Goal: Find specific page/section: Find specific page/section

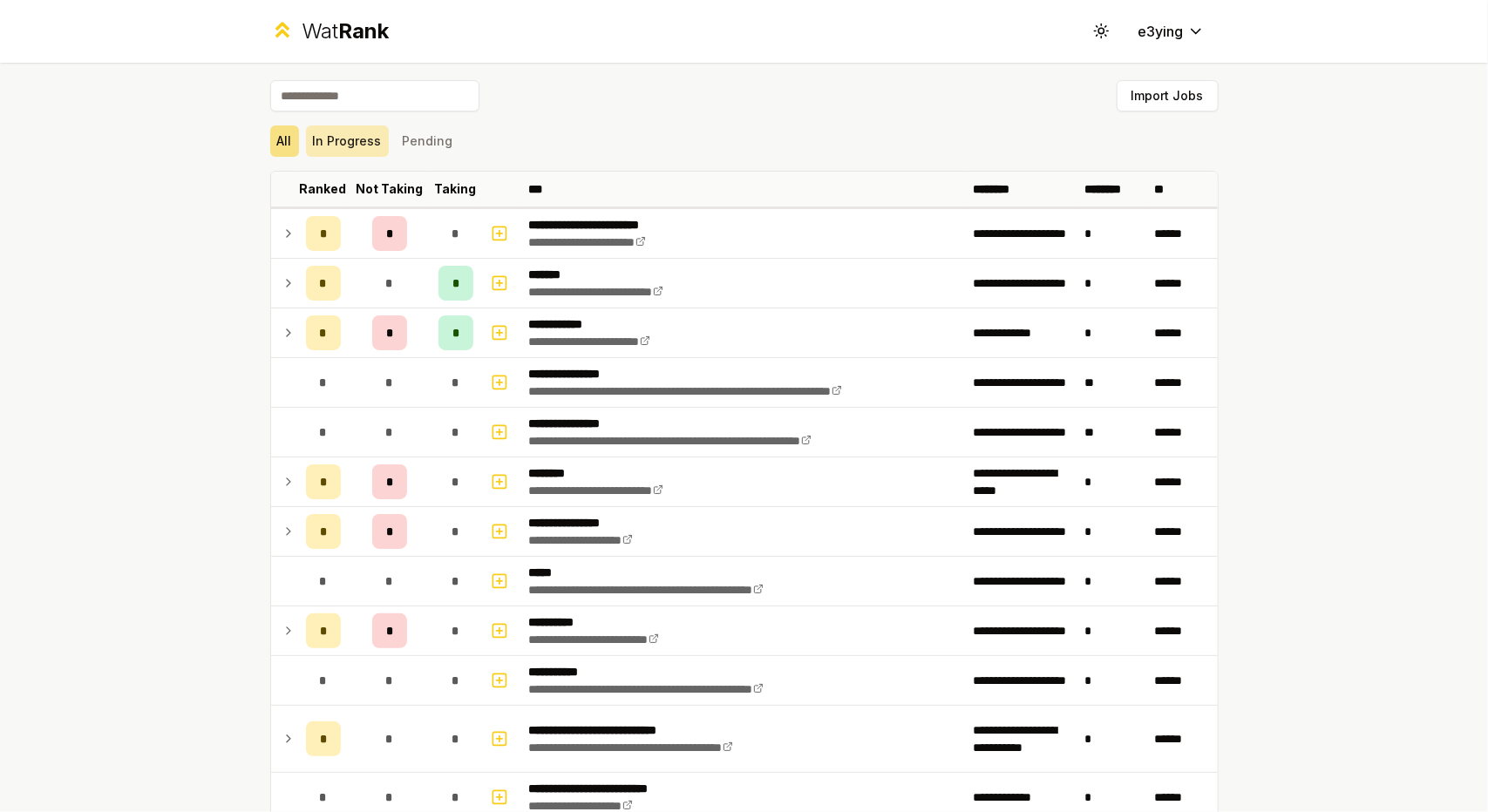
click at [362, 150] on button "In Progress" at bounding box center [347, 141] width 82 height 31
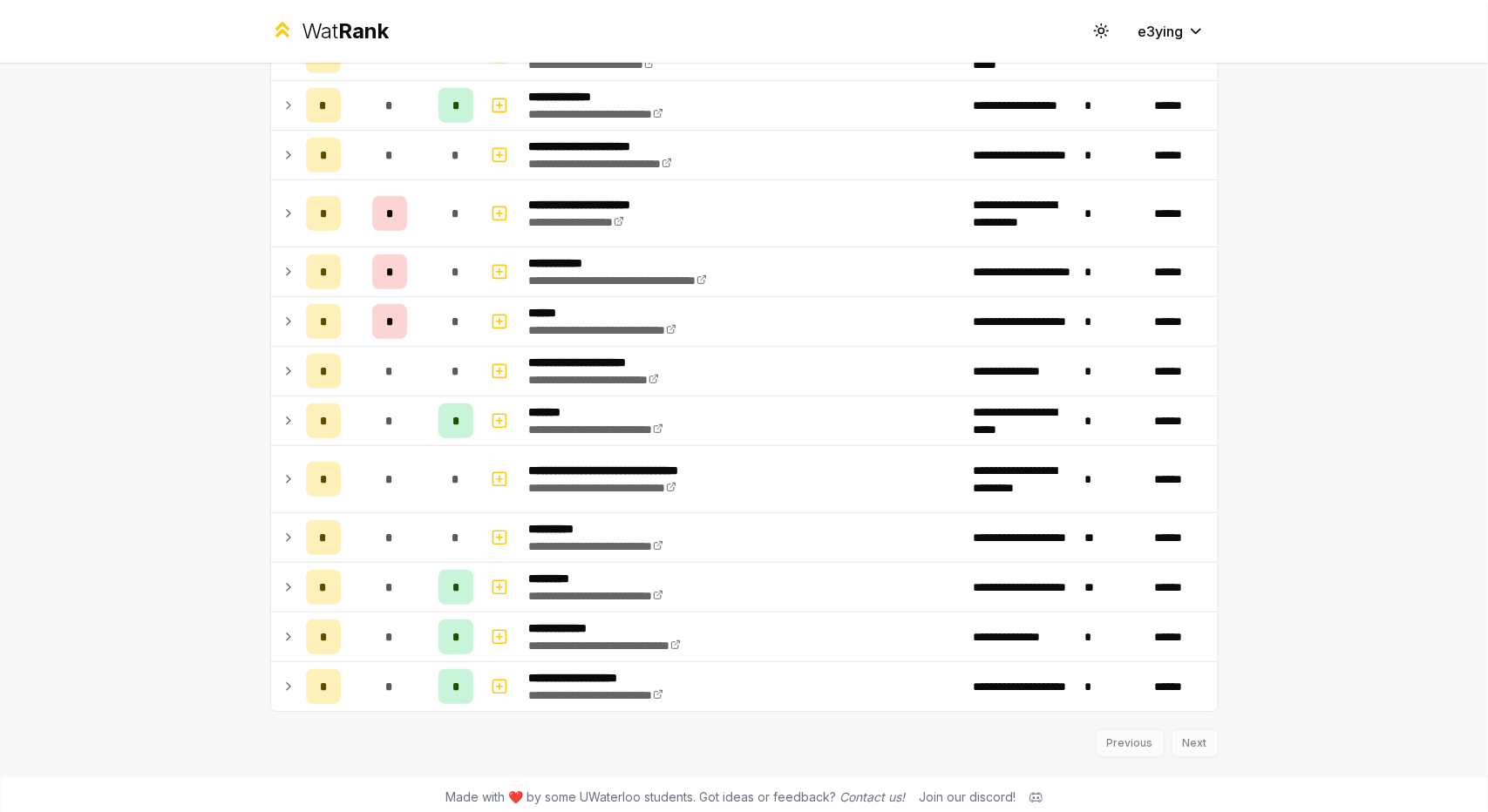
scroll to position [544, 0]
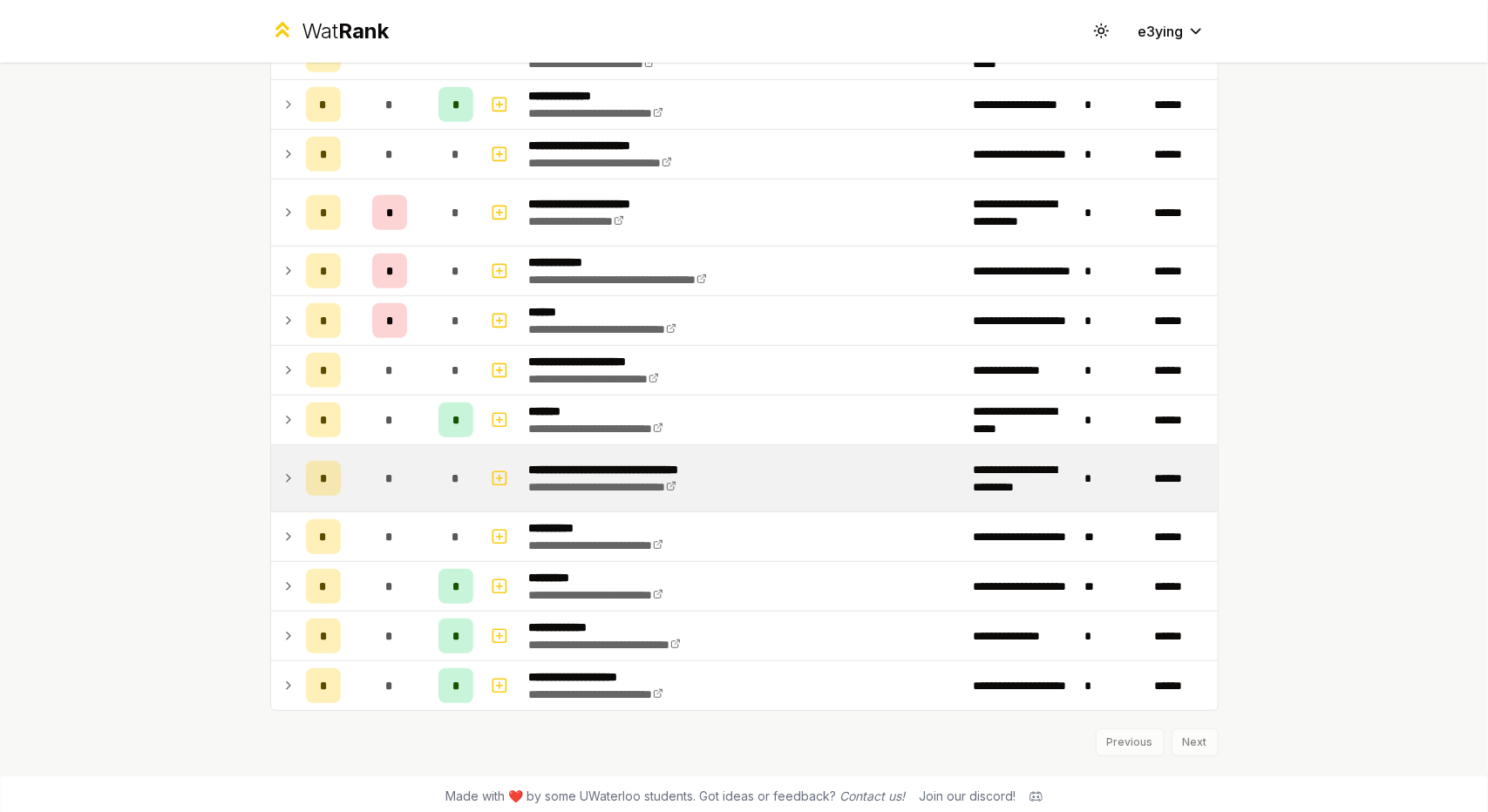
click at [273, 466] on td at bounding box center [285, 479] width 28 height 66
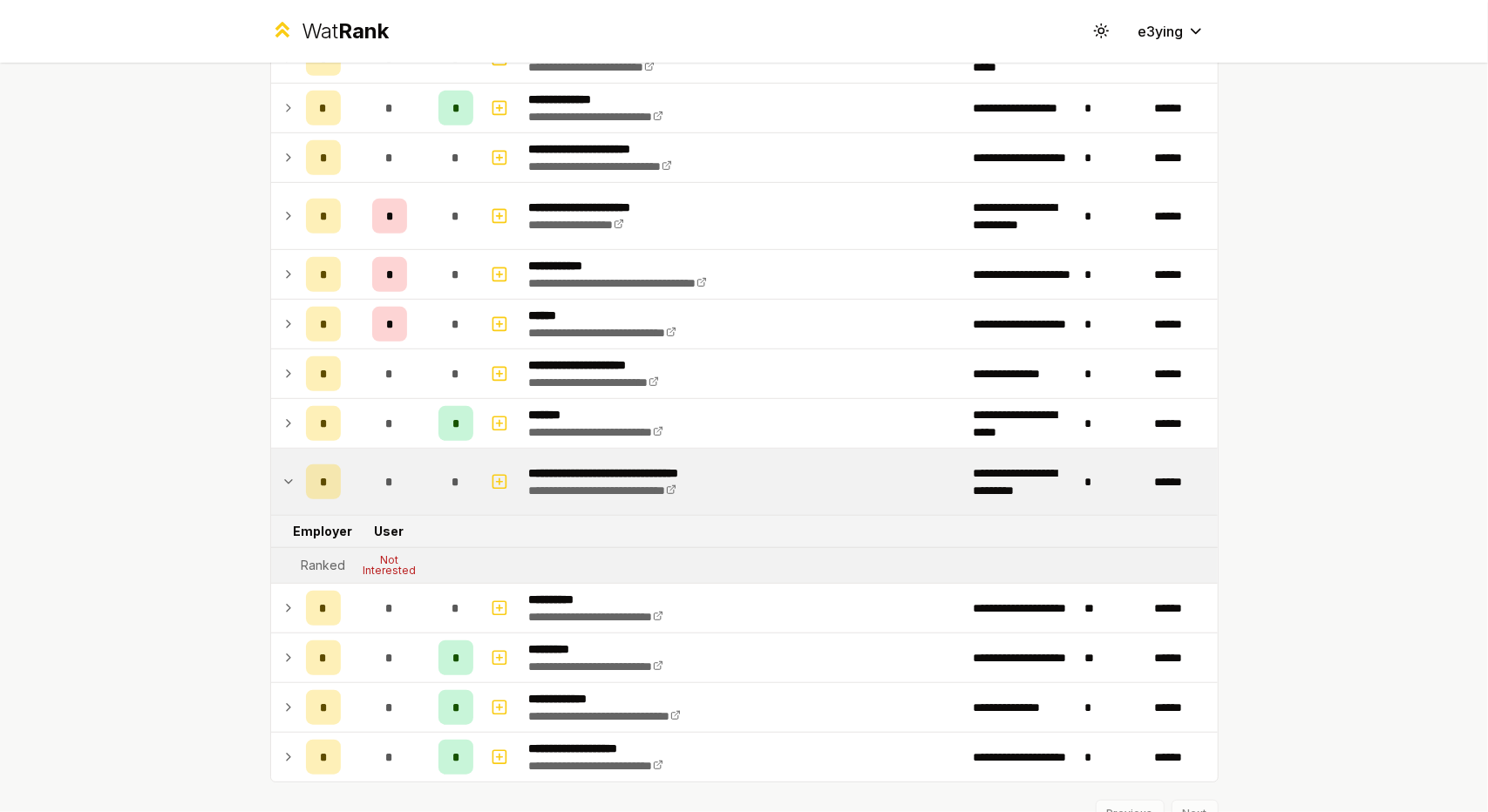
scroll to position [539, 0]
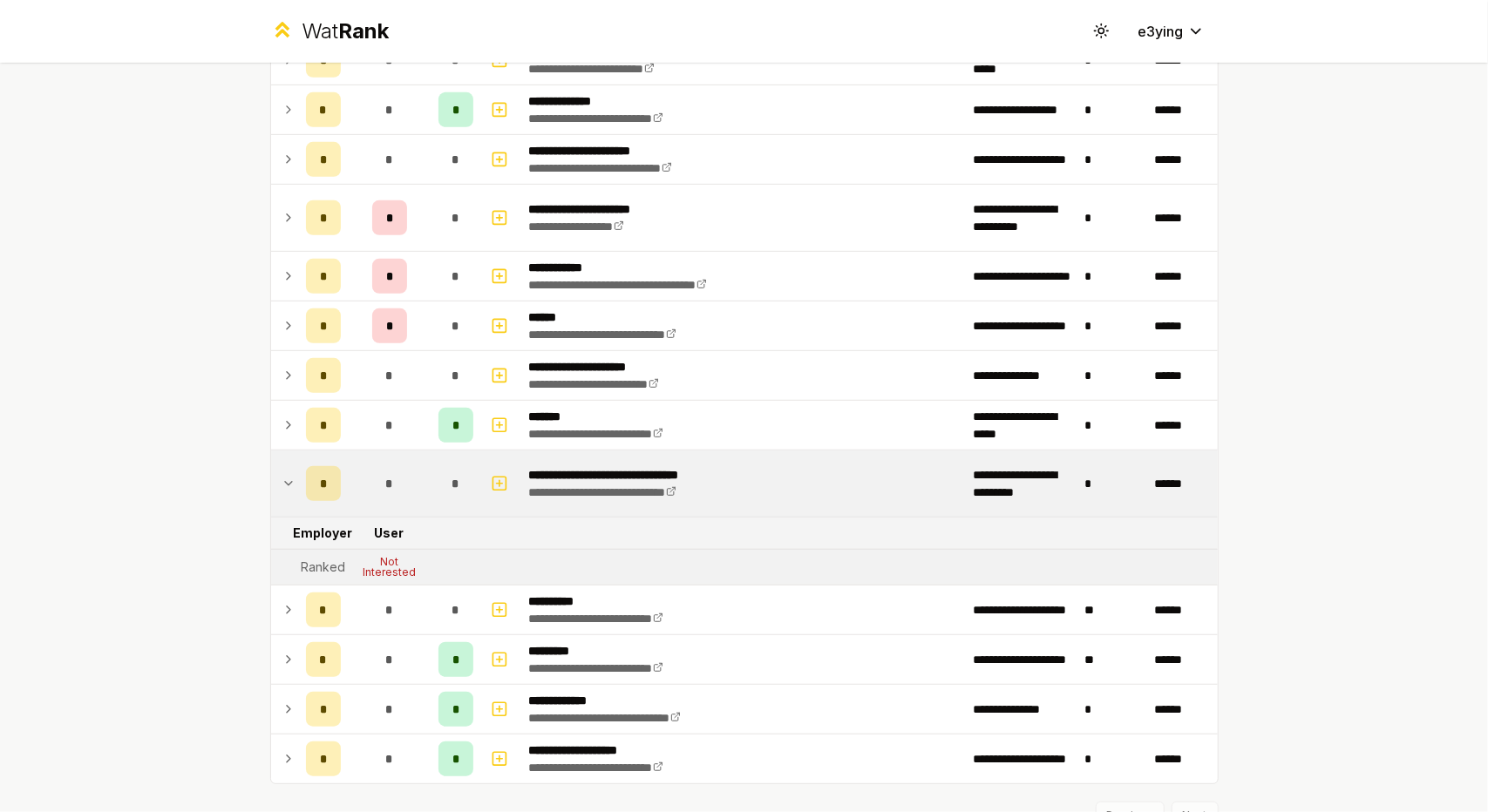
click at [284, 475] on icon at bounding box center [288, 483] width 14 height 21
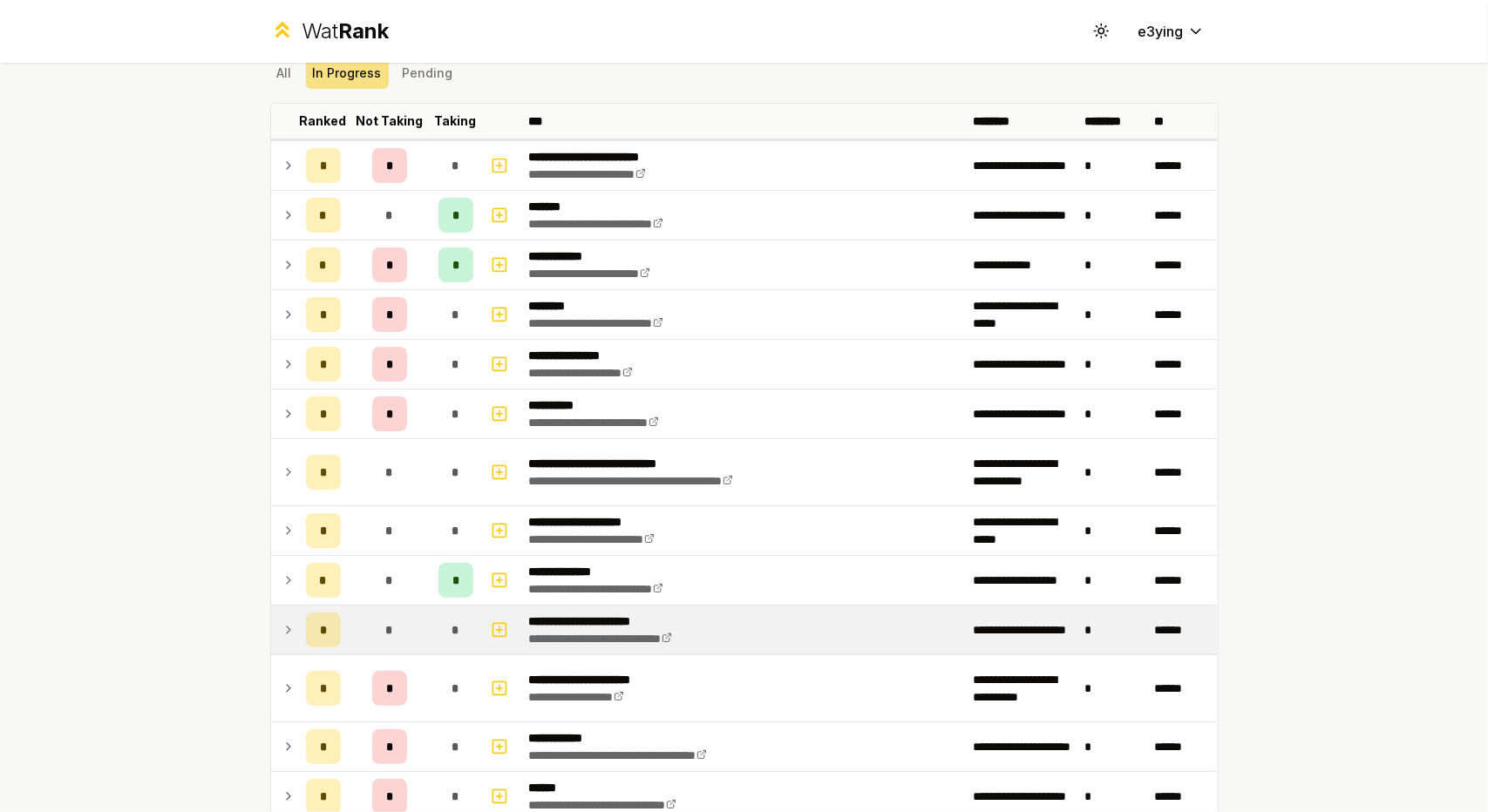
scroll to position [0, 0]
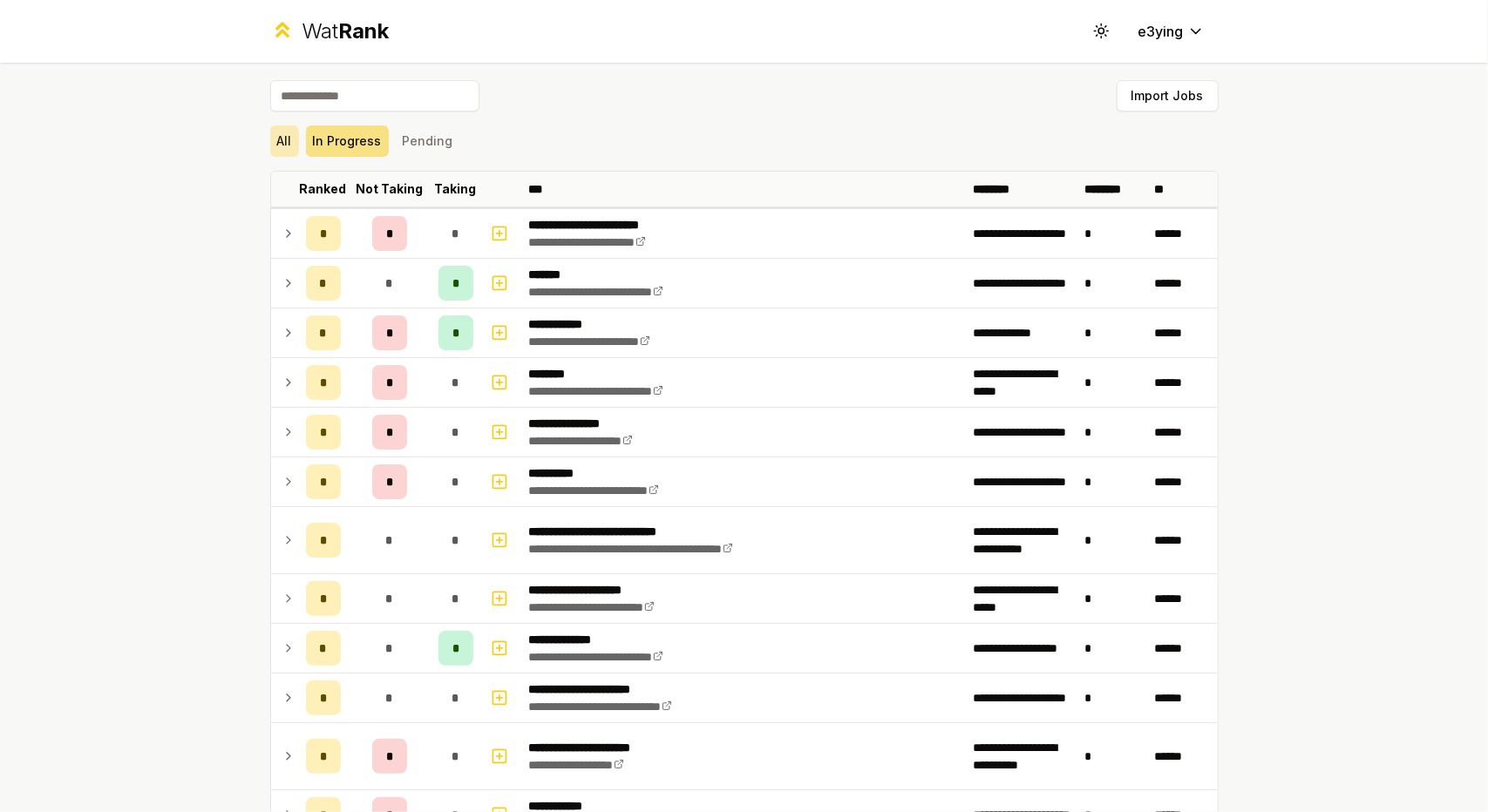
click at [279, 150] on button "All" at bounding box center [285, 141] width 29 height 31
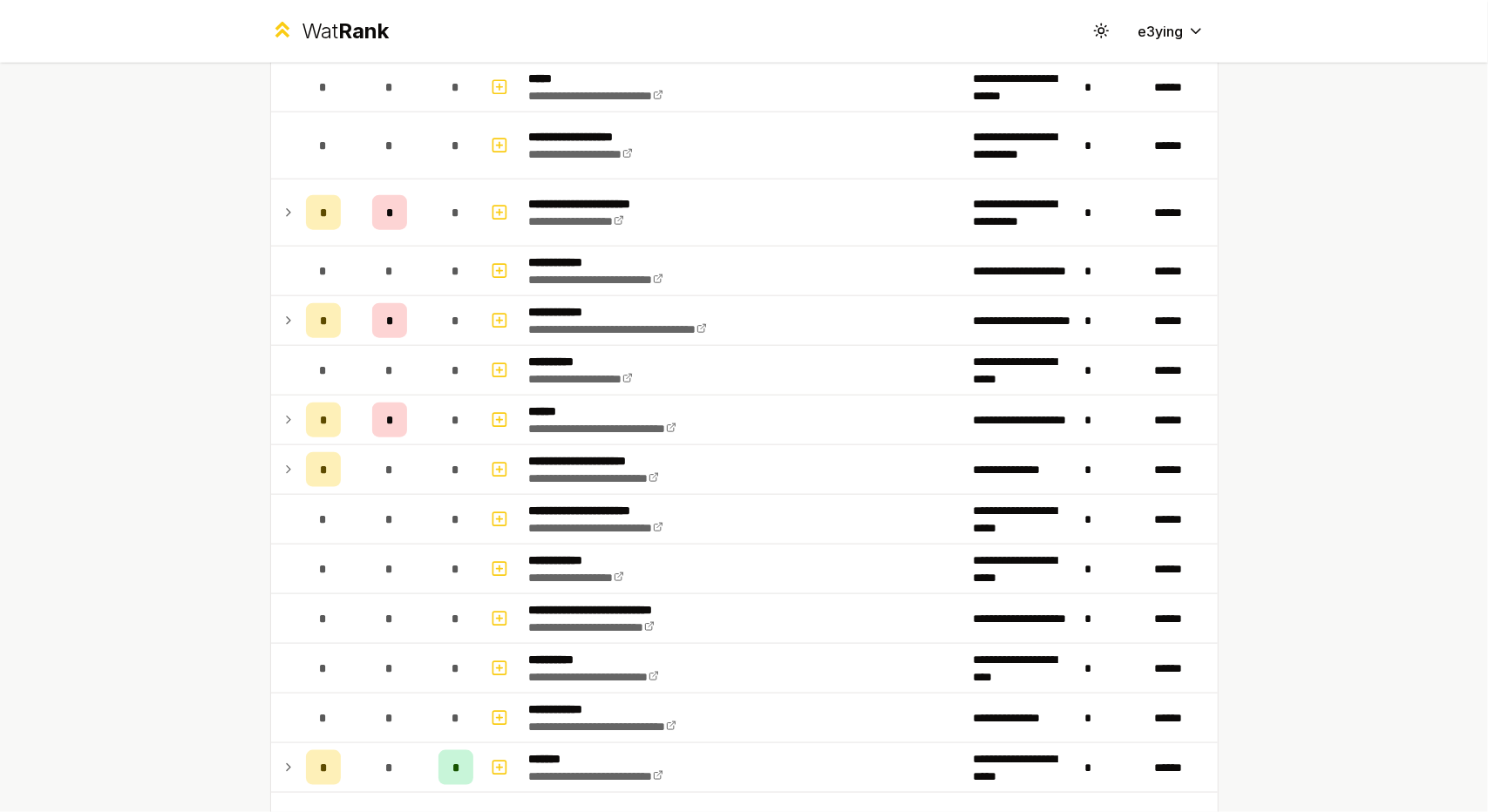
scroll to position [1185, 0]
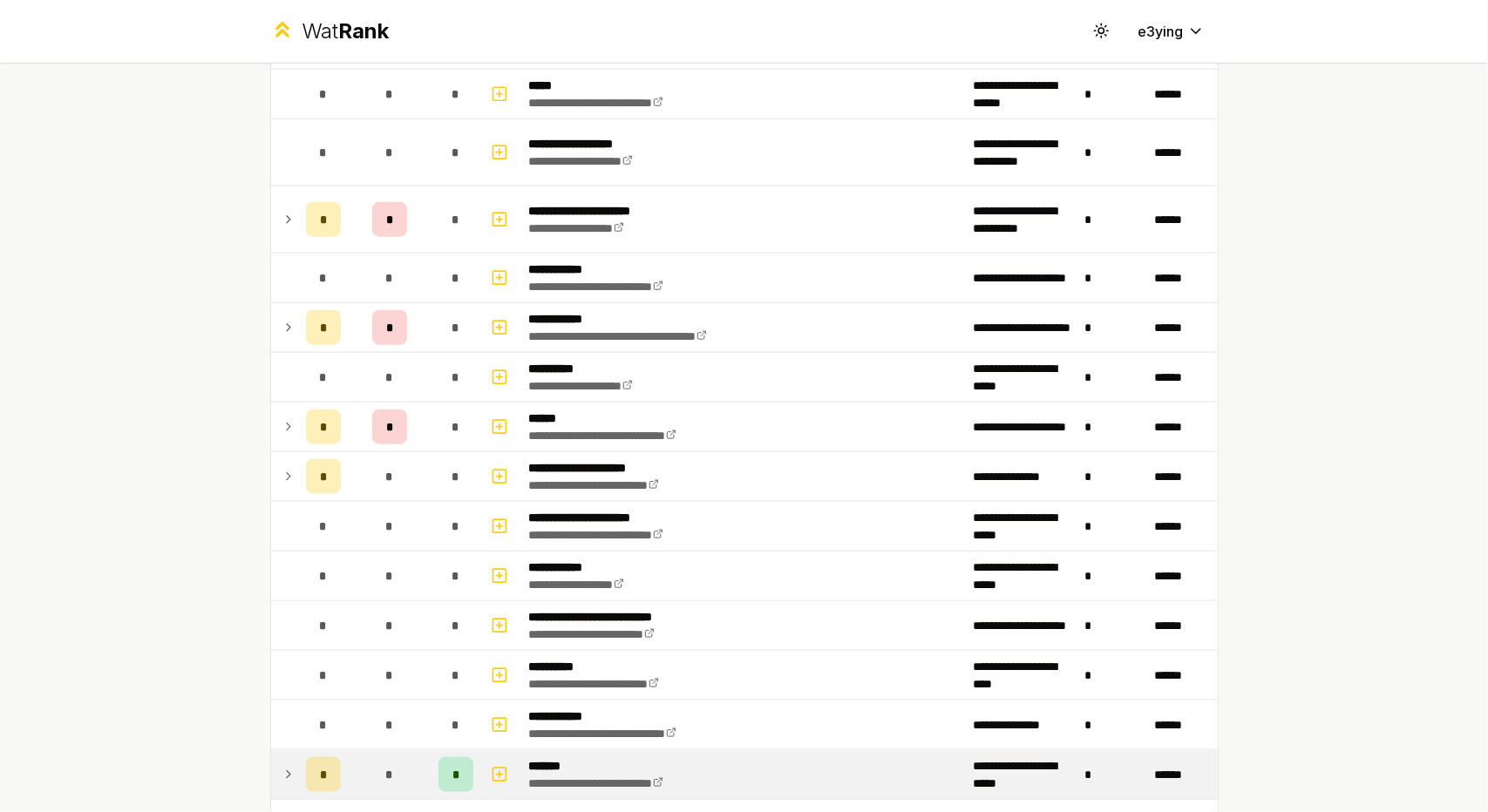
click at [286, 765] on icon at bounding box center [288, 774] width 14 height 21
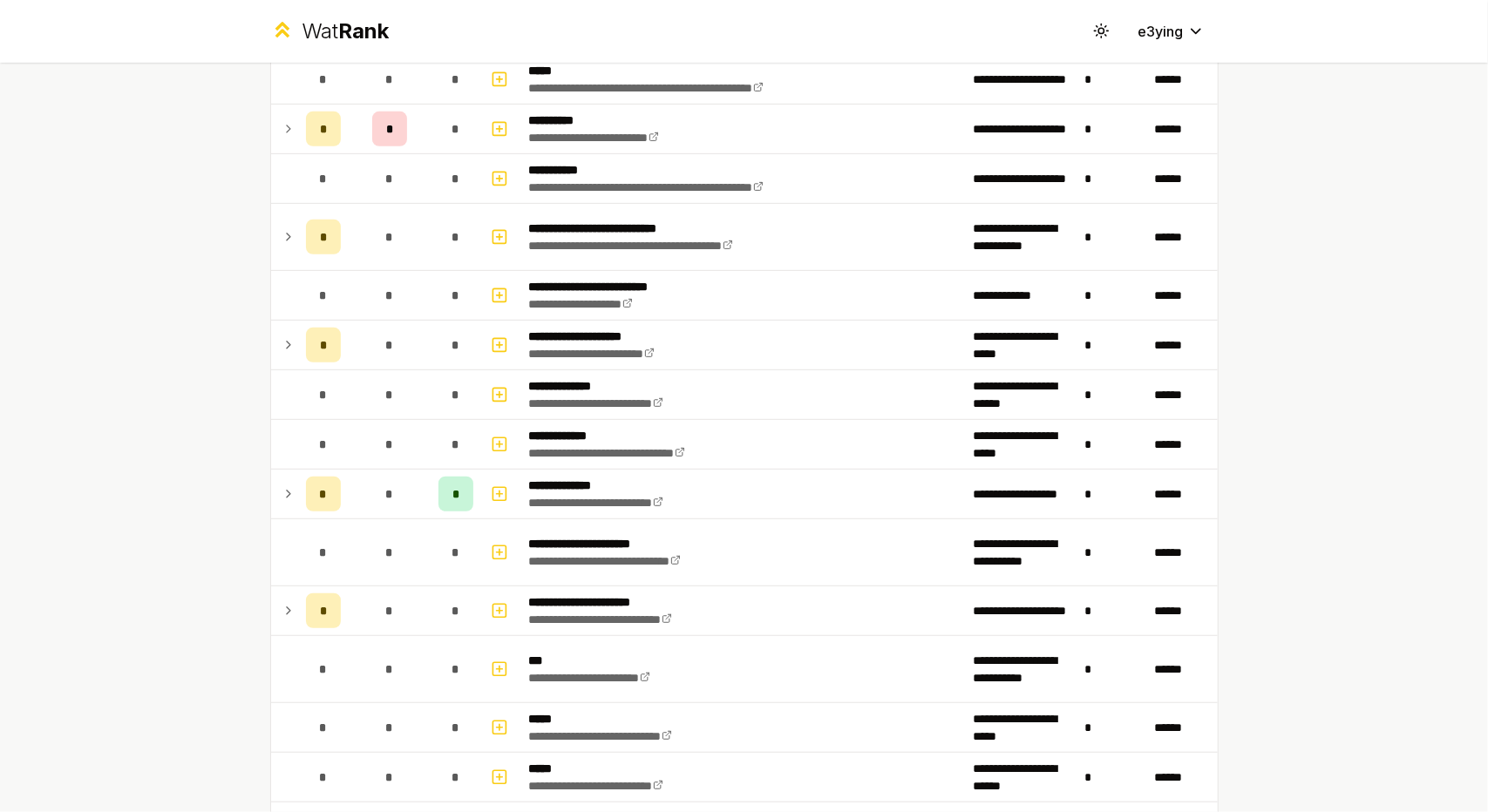
scroll to position [500, 0]
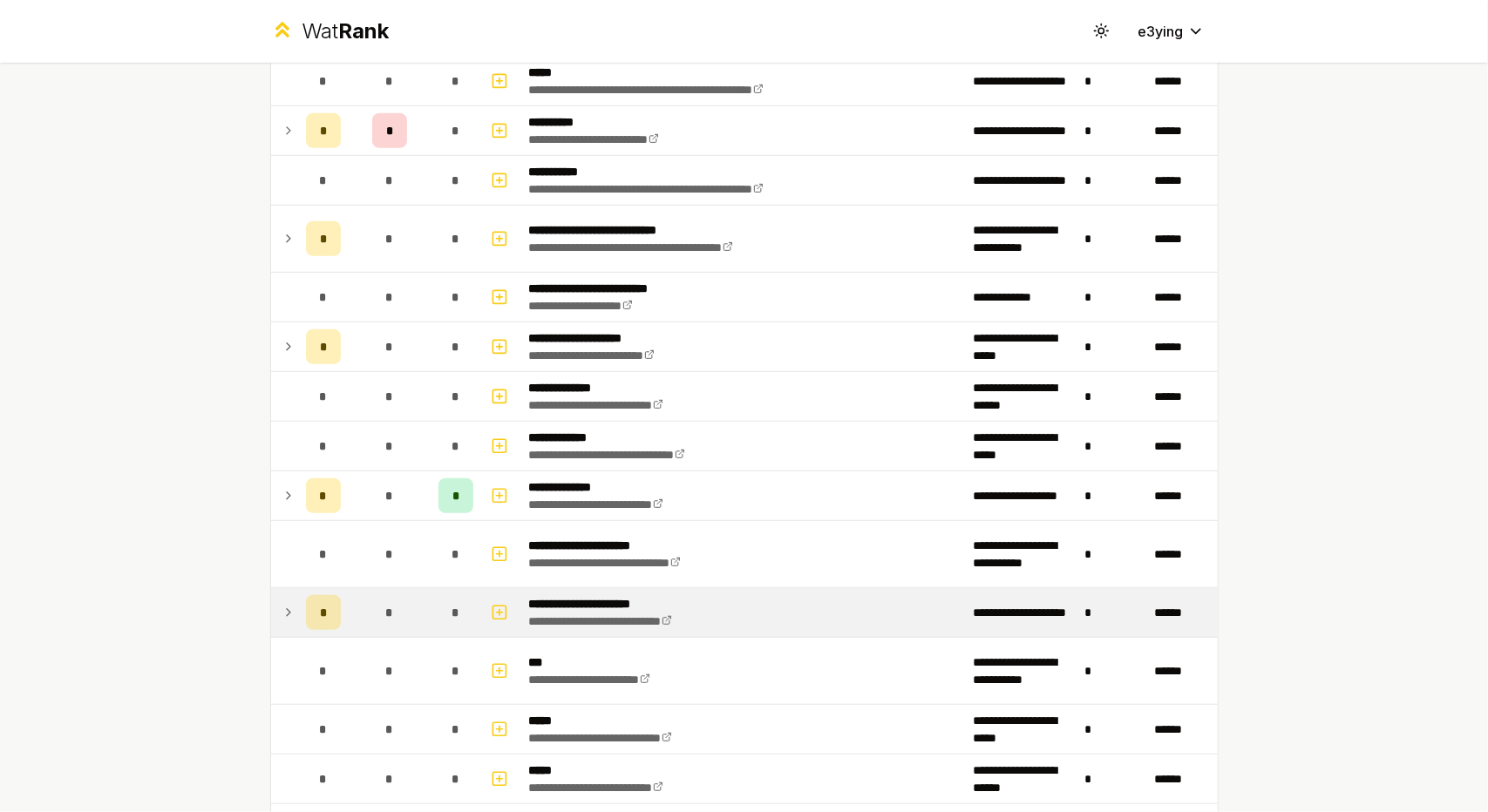
click at [281, 609] on icon at bounding box center [288, 612] width 14 height 21
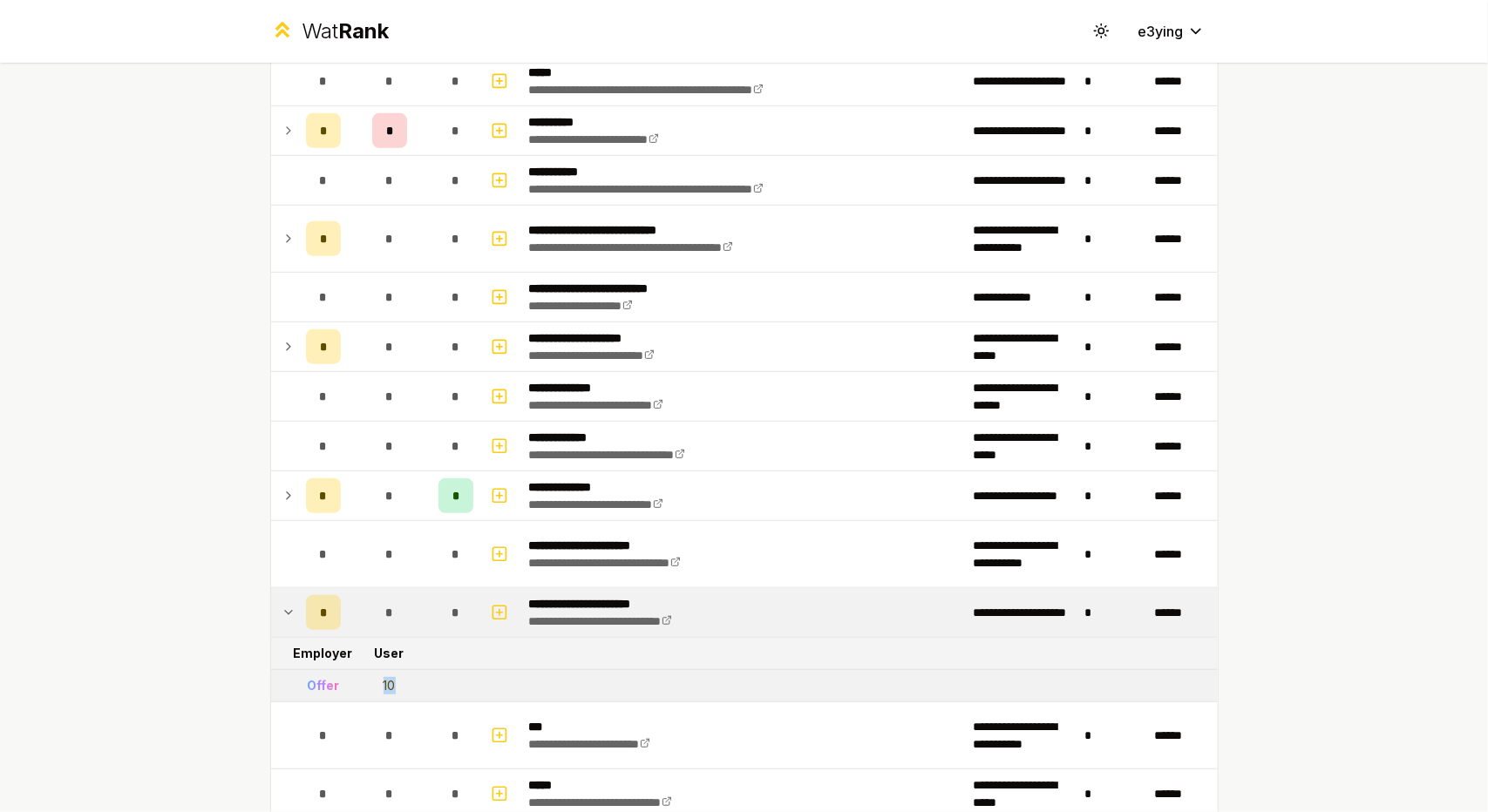
drag, startPoint x: 387, startPoint y: 685, endPoint x: 330, endPoint y: 672, distance: 58.5
click at [330, 672] on tr "Offer 10" at bounding box center [744, 687] width 946 height 32
click at [367, 679] on td "10" at bounding box center [389, 686] width 83 height 31
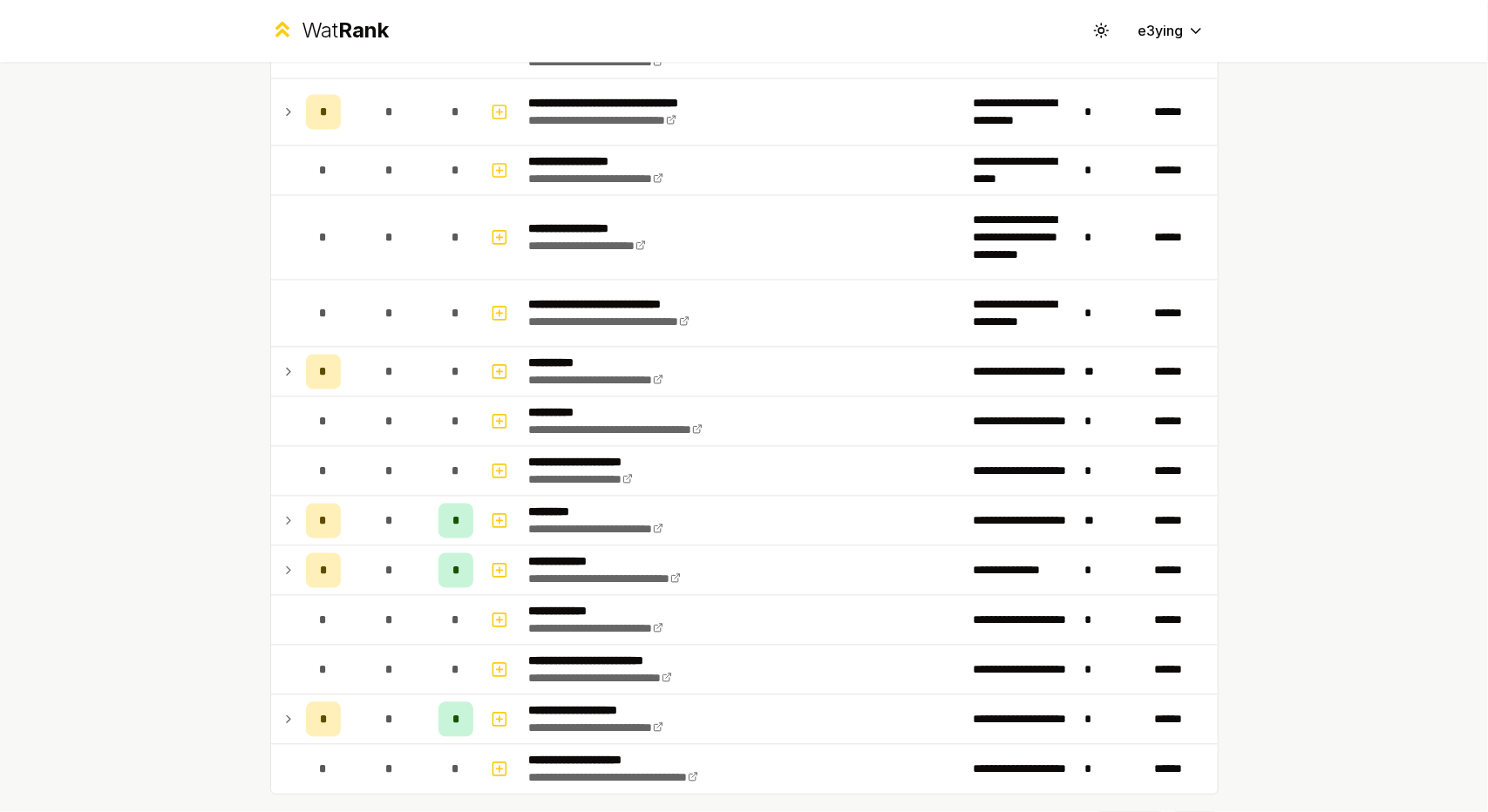
scroll to position [2276, 0]
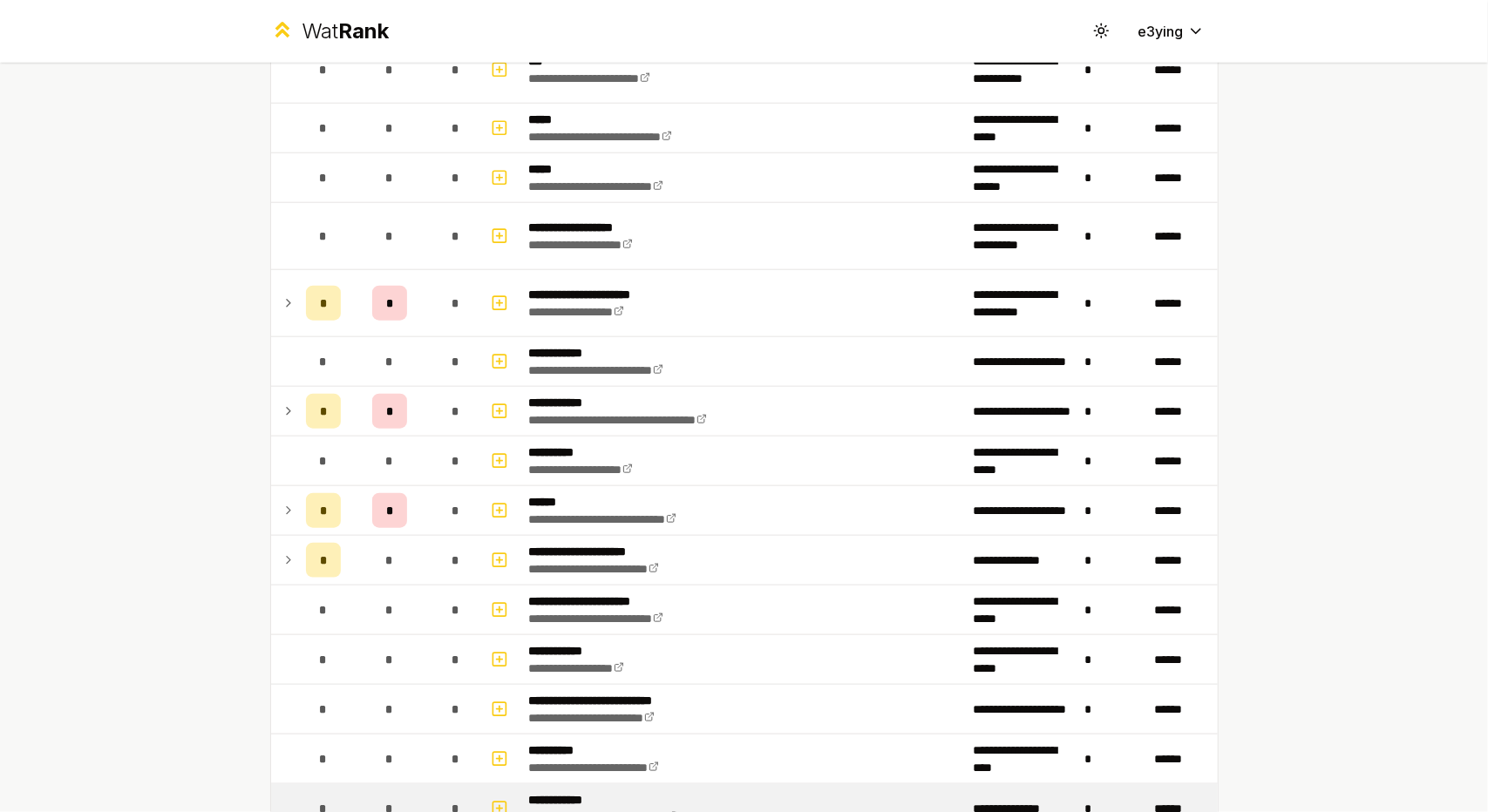
scroll to position [1102, 0]
